Goal: Task Accomplishment & Management: Use online tool/utility

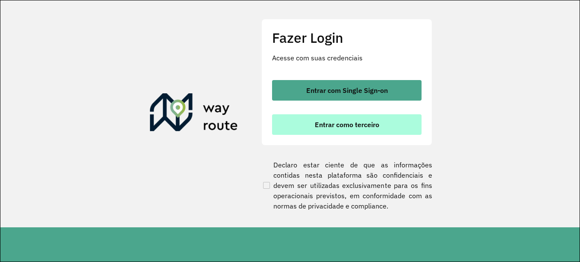
click at [375, 121] on span "Entrar como terceiro" at bounding box center [347, 124] width 65 height 7
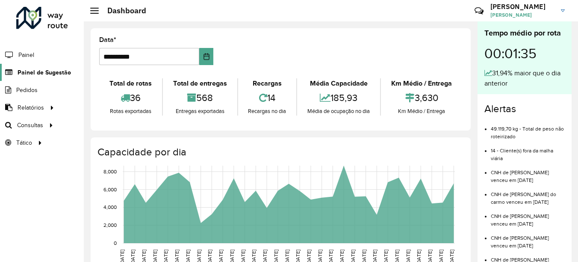
click at [24, 73] on span "Painel de Sugestão" at bounding box center [44, 72] width 53 height 9
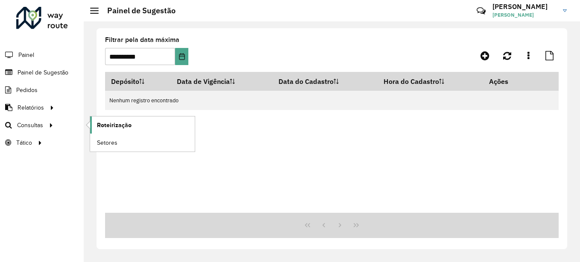
click at [107, 124] on span "Roteirização" at bounding box center [114, 125] width 35 height 9
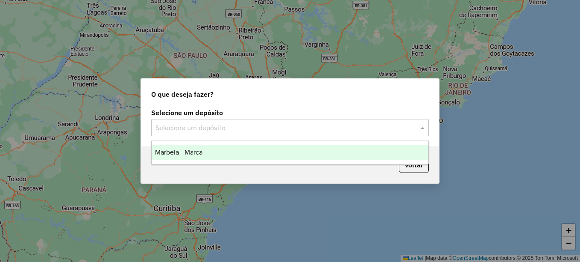
click at [235, 125] on input "text" at bounding box center [282, 128] width 252 height 10
click at [231, 155] on div "Marbela - Marca" at bounding box center [290, 152] width 277 height 15
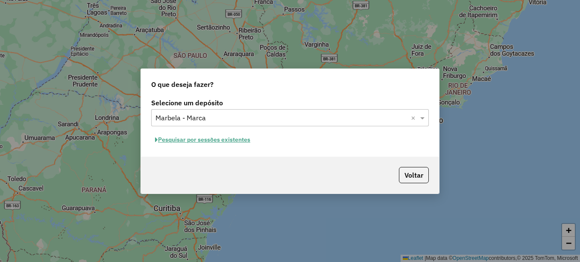
click at [239, 137] on button "Pesquisar por sessões existentes" at bounding box center [202, 139] width 103 height 13
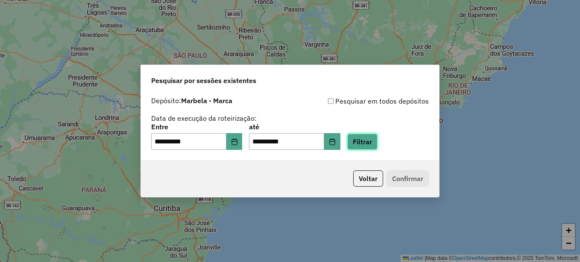
click at [378, 142] on button "Filtrar" at bounding box center [362, 141] width 30 height 16
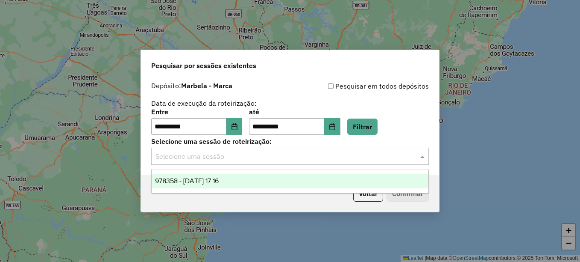
click at [314, 158] on input "text" at bounding box center [282, 156] width 252 height 10
click at [265, 179] on div "978358 - 13/08/2025 17:16" at bounding box center [290, 181] width 277 height 15
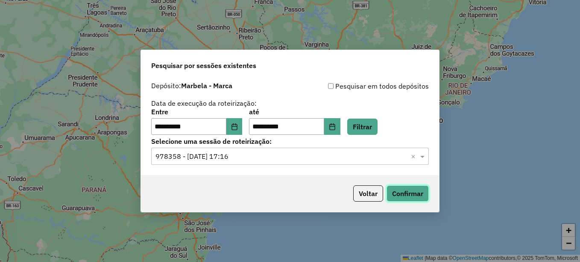
click at [410, 197] on button "Confirmar" at bounding box center [408, 193] width 42 height 16
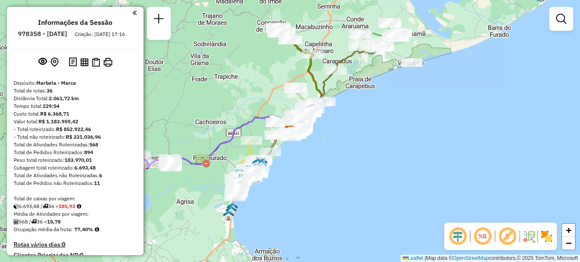
click at [351, 108] on div "Janela de atendimento Grade de atendimento Capacidade Transportadoras Veículos …" at bounding box center [290, 131] width 580 height 262
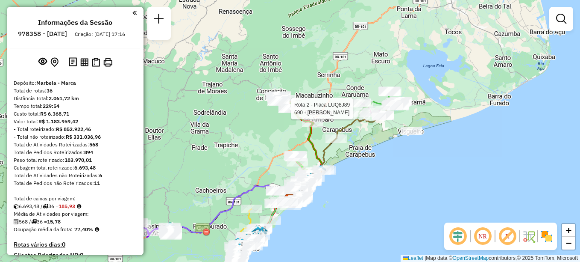
select select "**********"
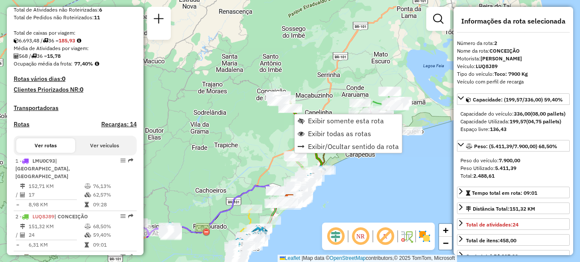
scroll to position [369, 0]
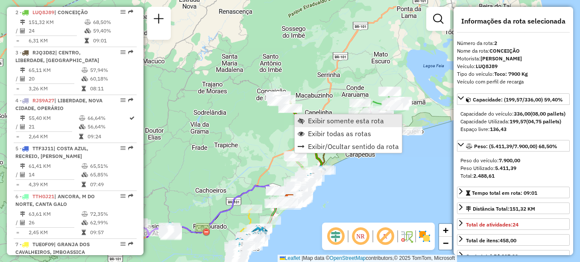
click at [317, 117] on span "Exibir somente esta rota" at bounding box center [346, 120] width 76 height 7
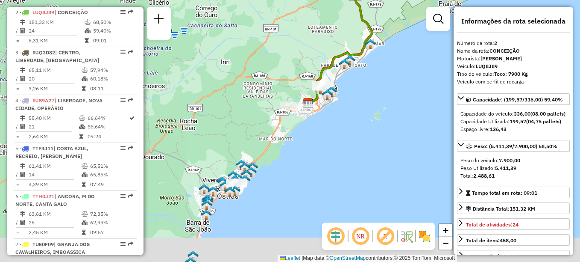
drag, startPoint x: 355, startPoint y: 209, endPoint x: 394, endPoint y: 76, distance: 138.8
click at [394, 76] on div "Janela de atendimento Grade de atendimento Capacidade Transportadoras Veículos …" at bounding box center [290, 131] width 580 height 262
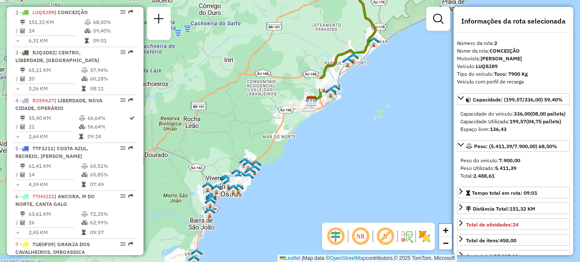
click at [377, 113] on div "Janela de atendimento Grade de atendimento Capacidade Transportadoras Veículos …" at bounding box center [290, 131] width 580 height 262
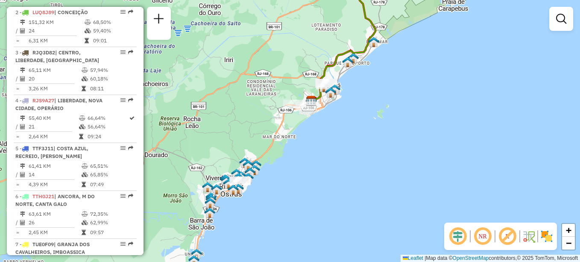
click at [377, 113] on div "Janela de atendimento Grade de atendimento Capacidade Transportadoras Veículos …" at bounding box center [290, 131] width 580 height 262
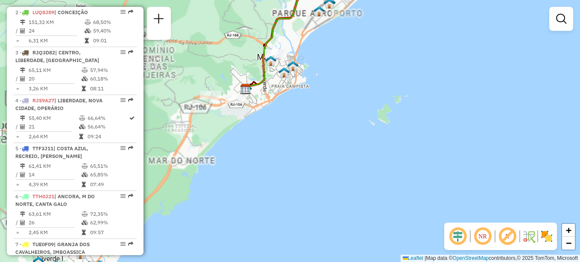
click at [377, 113] on div "Janela de atendimento Grade de atendimento Capacidade Transportadoras Veículos …" at bounding box center [290, 131] width 580 height 262
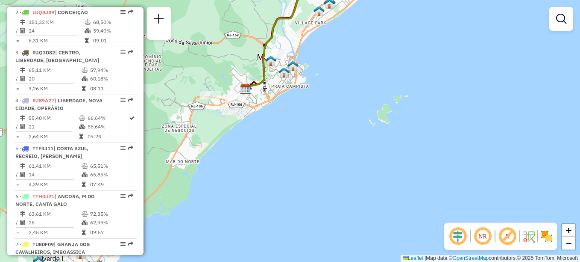
click at [377, 113] on div "Janela de atendimento Grade de atendimento Capacidade Transportadoras Veículos …" at bounding box center [290, 131] width 580 height 262
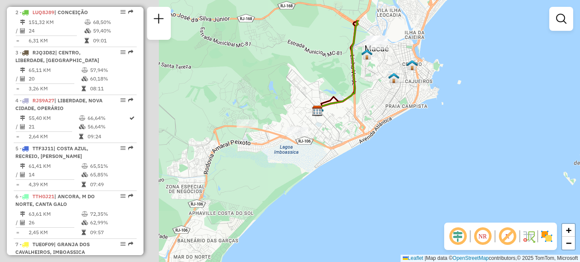
drag, startPoint x: 287, startPoint y: 71, endPoint x: 490, endPoint y: 117, distance: 207.8
click at [490, 117] on div "Janela de atendimento Grade de atendimento Capacidade Transportadoras Veículos …" at bounding box center [290, 131] width 580 height 262
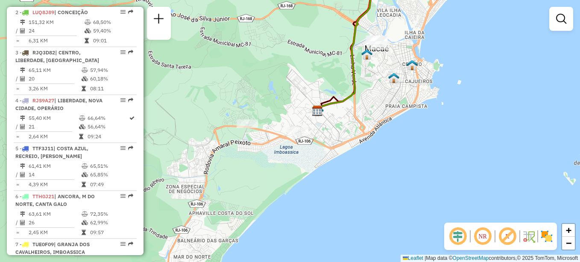
click at [382, 159] on div "Janela de atendimento Grade de atendimento Capacidade Transportadoras Veículos …" at bounding box center [290, 131] width 580 height 262
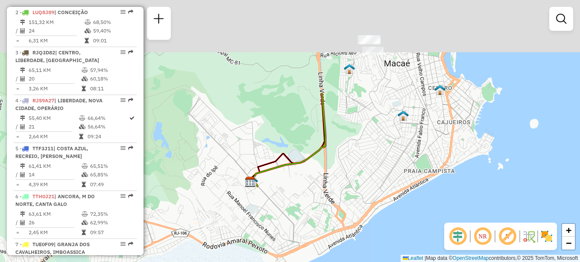
drag, startPoint x: 404, startPoint y: 49, endPoint x: 398, endPoint y: 195, distance: 146.3
click at [398, 195] on div "Janela de atendimento Grade de atendimento Capacidade Transportadoras Veículos …" at bounding box center [290, 131] width 580 height 262
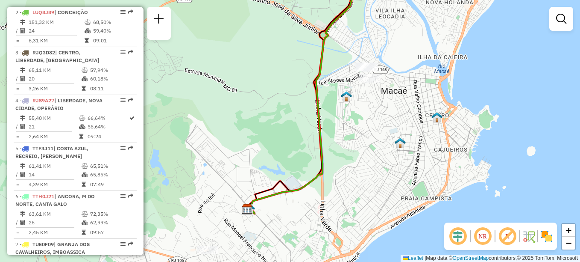
click at [399, 44] on div "Janela de atendimento Grade de atendimento Capacidade Transportadoras Veículos …" at bounding box center [290, 131] width 580 height 262
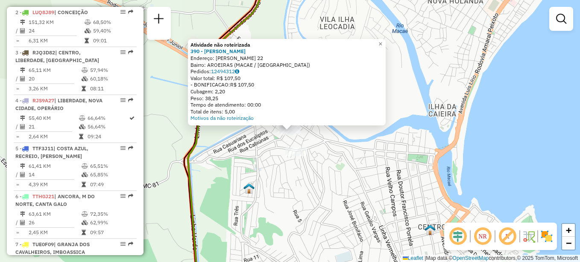
click at [340, 154] on div "Atividade não roteirizada 390 - JORGE PINTO JUNIOR Endereço: ALBERTO BRITO PINT…" at bounding box center [290, 131] width 580 height 262
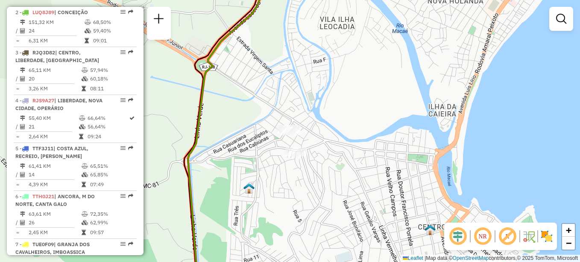
click at [319, 111] on div "Janela de atendimento Grade de atendimento Capacidade Transportadoras Veículos …" at bounding box center [290, 131] width 580 height 262
click at [295, 109] on div "Janela de atendimento Grade de atendimento Capacidade Transportadoras Veículos …" at bounding box center [290, 131] width 580 height 262
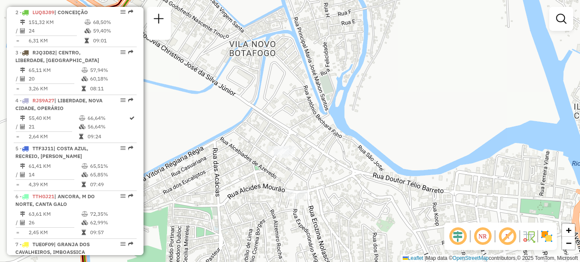
click at [280, 118] on div "Janela de atendimento Grade de atendimento Capacidade Transportadoras Veículos …" at bounding box center [290, 131] width 580 height 262
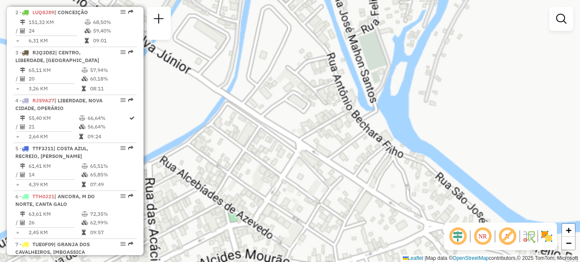
click at [280, 118] on div "Janela de atendimento Grade de atendimento Capacidade Transportadoras Veículos …" at bounding box center [290, 131] width 580 height 262
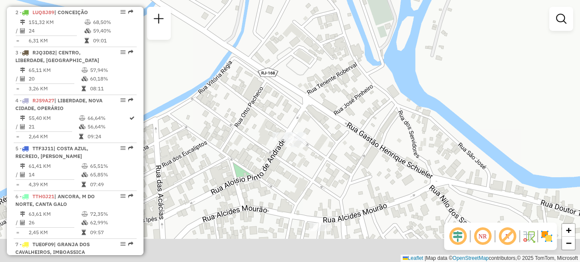
drag, startPoint x: 302, startPoint y: 132, endPoint x: 308, endPoint y: 86, distance: 46.6
click at [308, 86] on div "Janela de atendimento Grade de atendimento Capacidade Transportadoras Veículos …" at bounding box center [290, 131] width 580 height 262
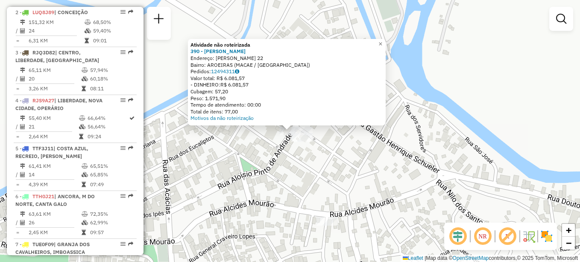
click at [282, 160] on div "Atividade não roteirizada 390 - JORGE PINTO JUNIOR Endereço: ALBERTO BRITO PINT…" at bounding box center [290, 131] width 580 height 262
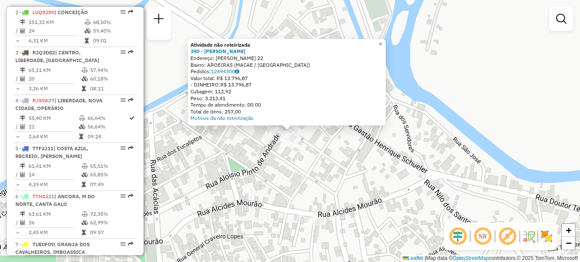
click at [321, 159] on div "Atividade não roteirizada 390 - JORGE PINTO JUNIOR Endereço: ALBERTO BRITO PINT…" at bounding box center [290, 131] width 580 height 262
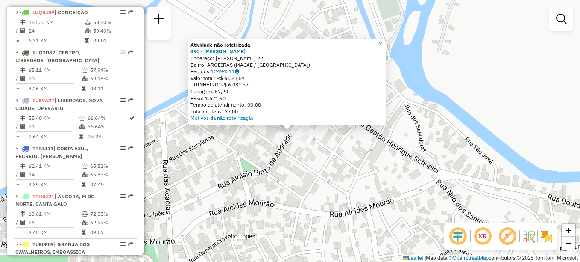
click at [327, 160] on div "Atividade não roteirizada 390 - JORGE PINTO JUNIOR Endereço: ALBERTO BRITO PINT…" at bounding box center [290, 131] width 580 height 262
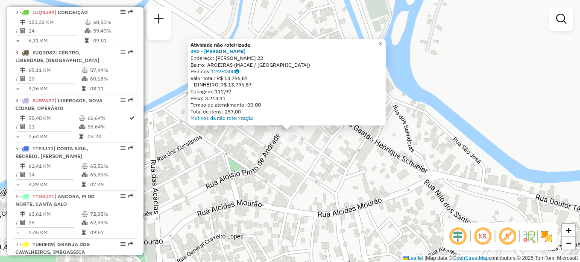
click at [356, 149] on div "Atividade não roteirizada 390 - JORGE PINTO JUNIOR Endereço: ALBERTO BRITO PINT…" at bounding box center [290, 131] width 580 height 262
